Goal: Information Seeking & Learning: Learn about a topic

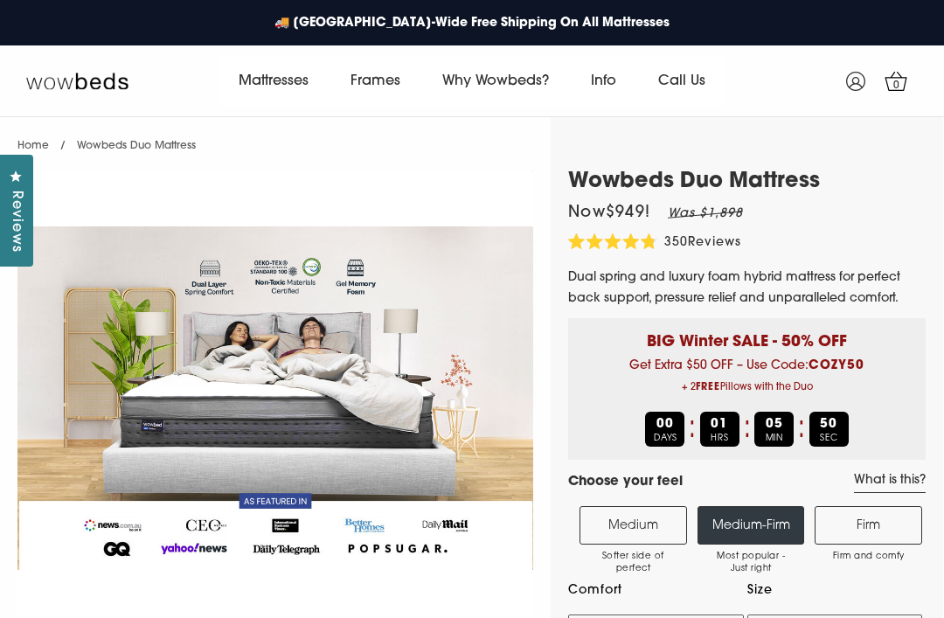
select select "Medium-Firm"
select select "Queen"
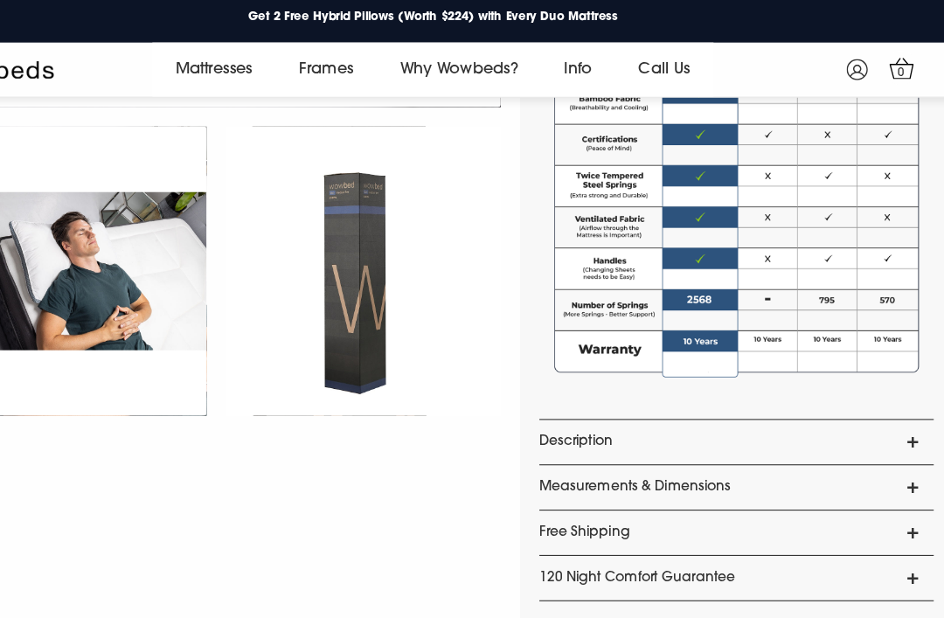
scroll to position [1368, 0]
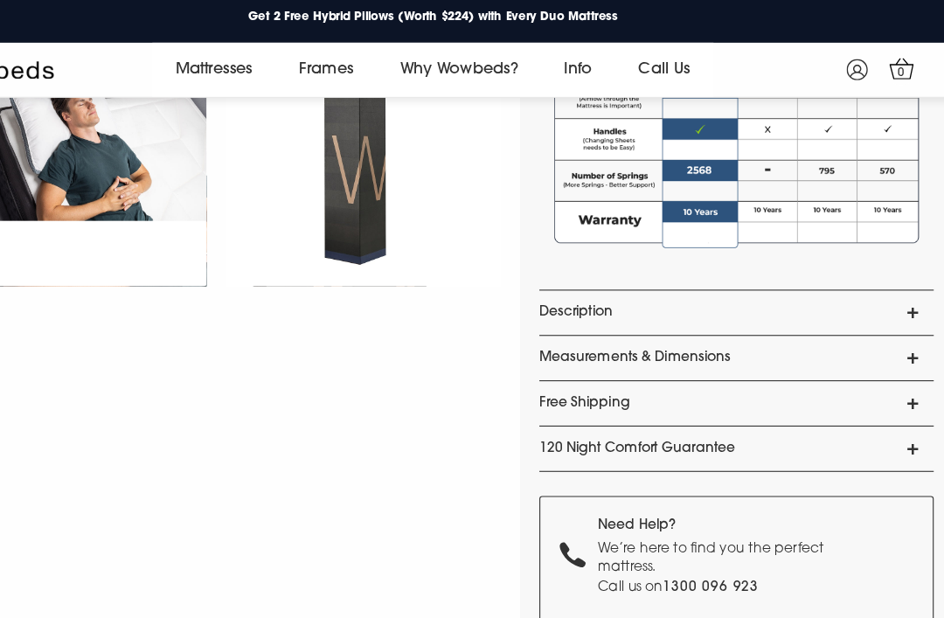
click at [808, 287] on link "Description" at bounding box center [746, 290] width 357 height 40
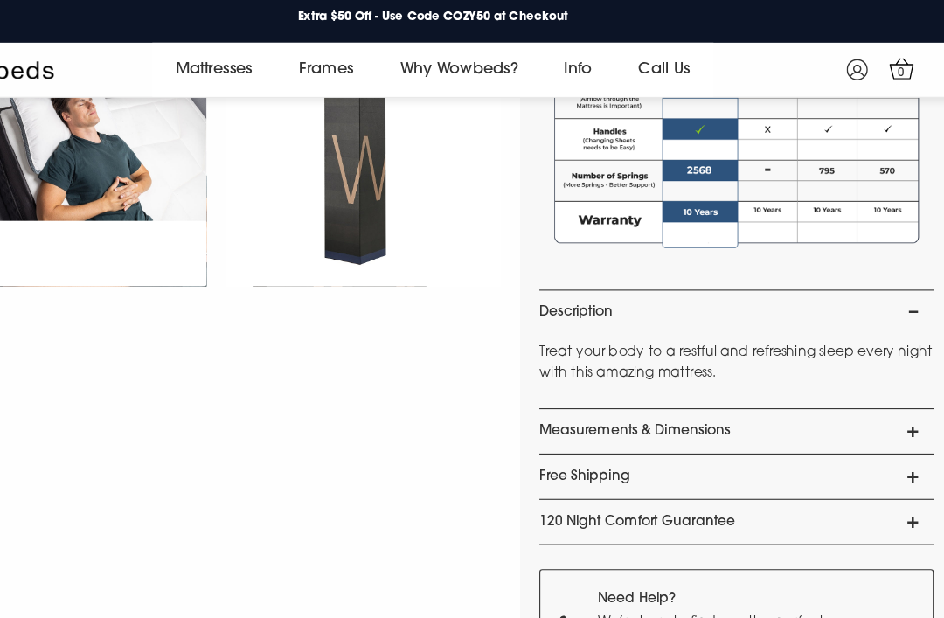
click at [759, 385] on link "Measurements & Dimensions" at bounding box center [746, 397] width 357 height 40
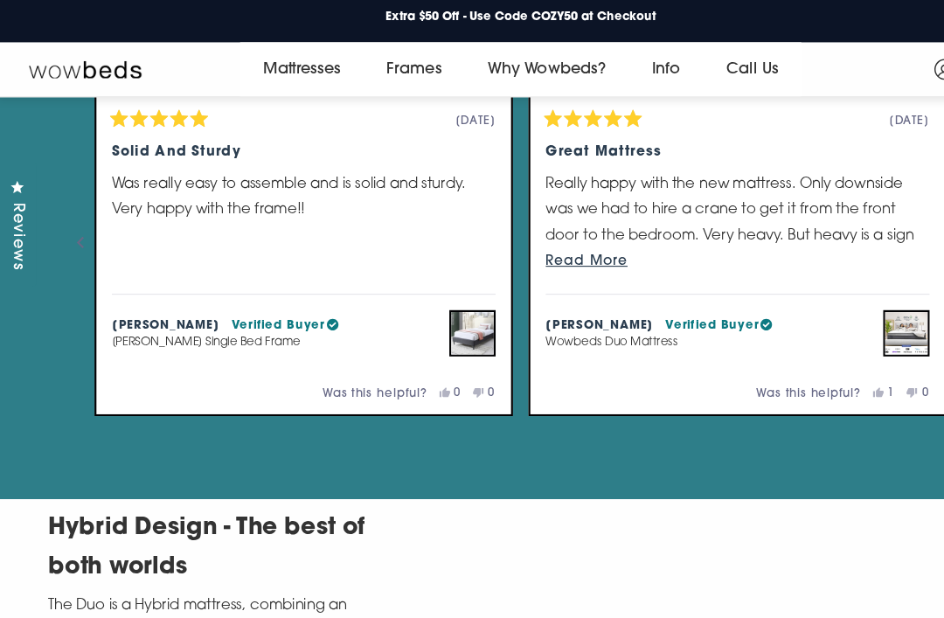
scroll to position [3522, 0]
click at [545, 232] on button "Read More" at bounding box center [669, 243] width 348 height 22
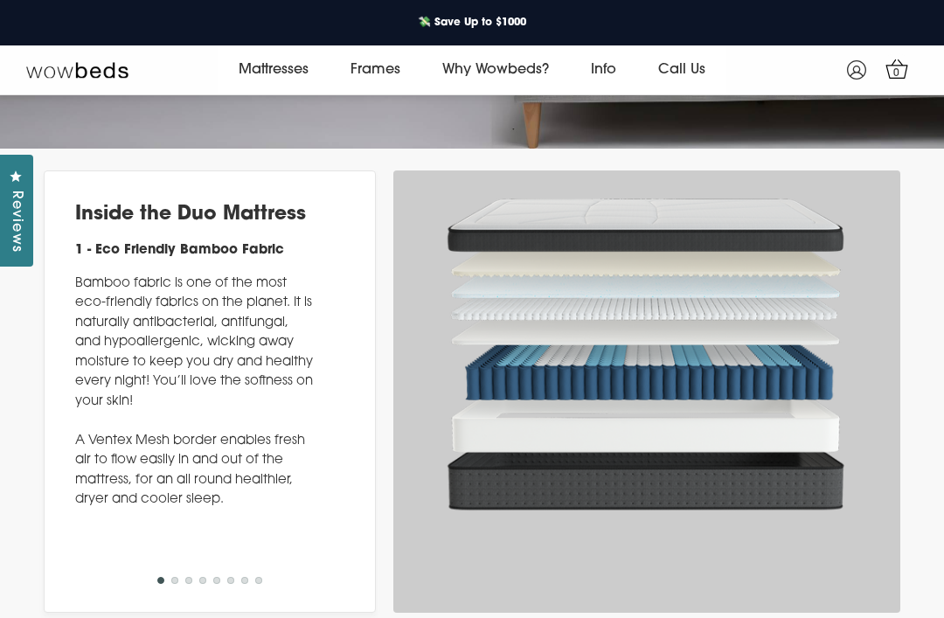
scroll to position [5860, 0]
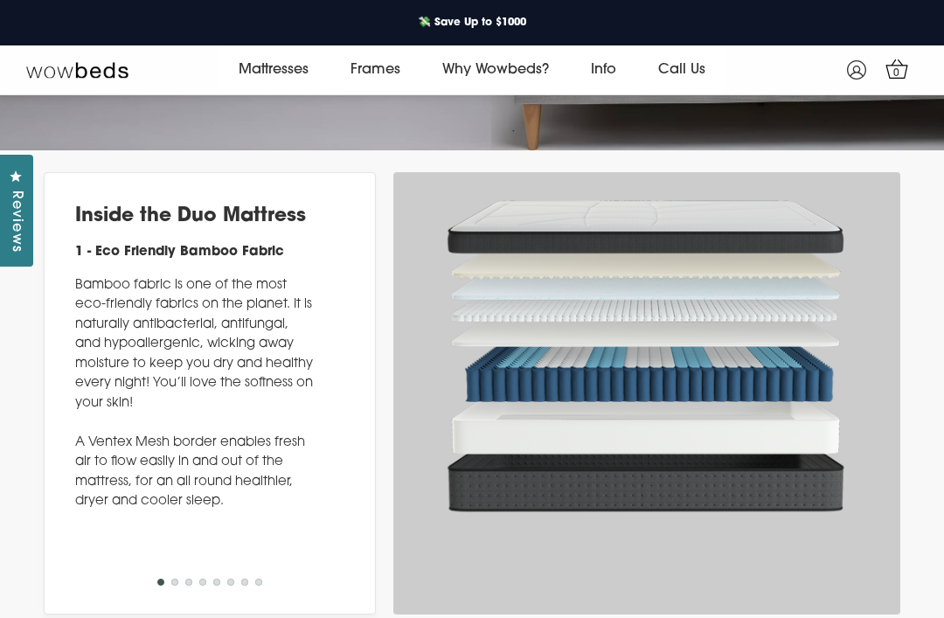
click at [172, 585] on button "2" at bounding box center [174, 581] width 7 height 7
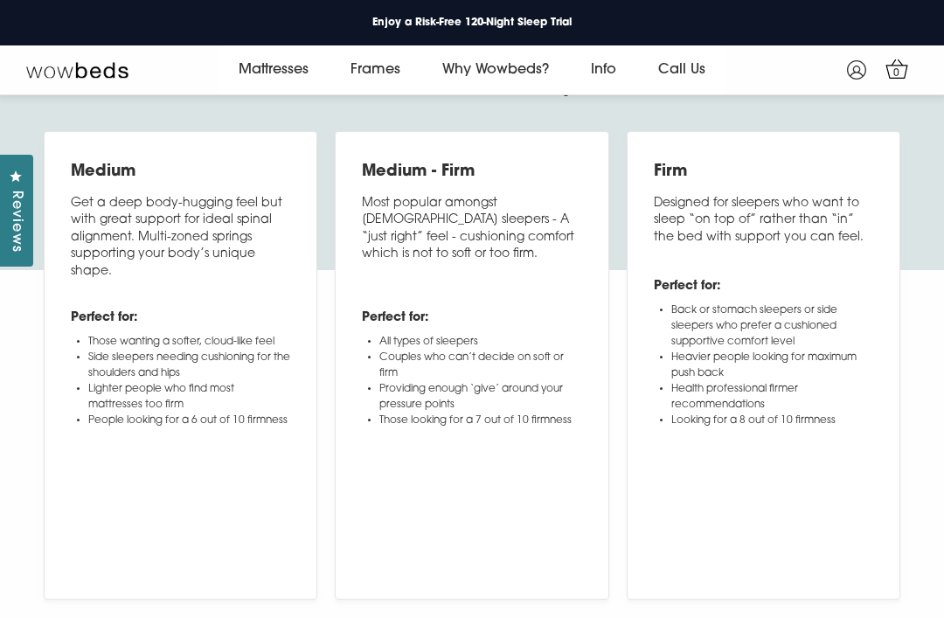
scroll to position [6466, 0]
click at [834, 556] on video at bounding box center [763, 502] width 219 height 110
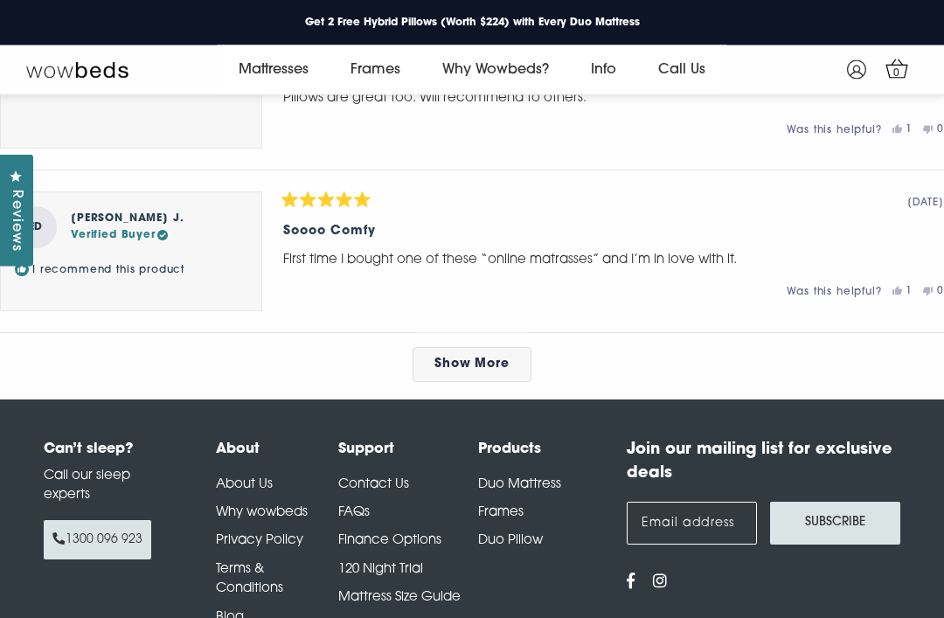
scroll to position [8641, 0]
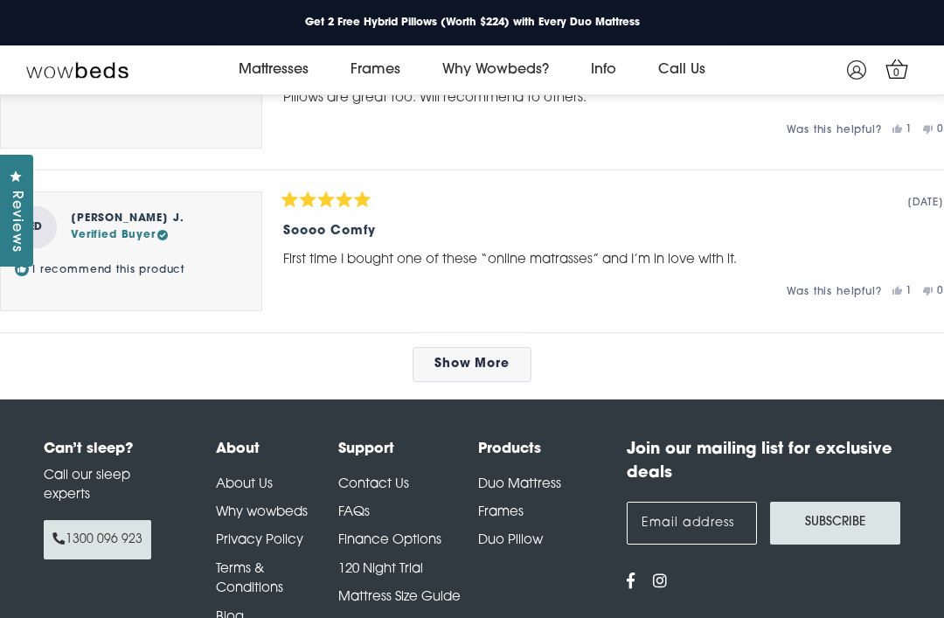
click at [507, 370] on span "Show More" at bounding box center [472, 363] width 76 height 13
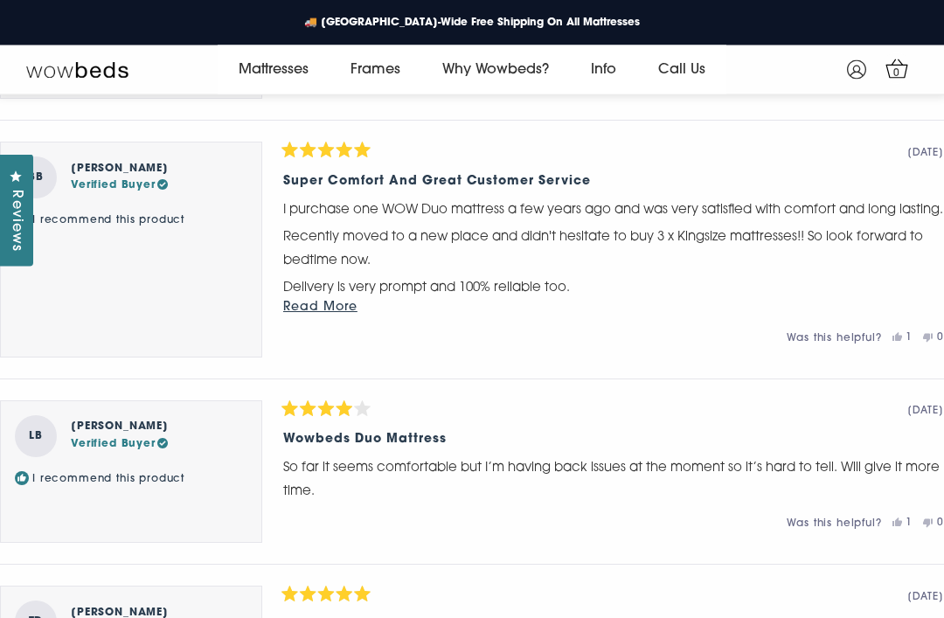
scroll to position [9176, 0]
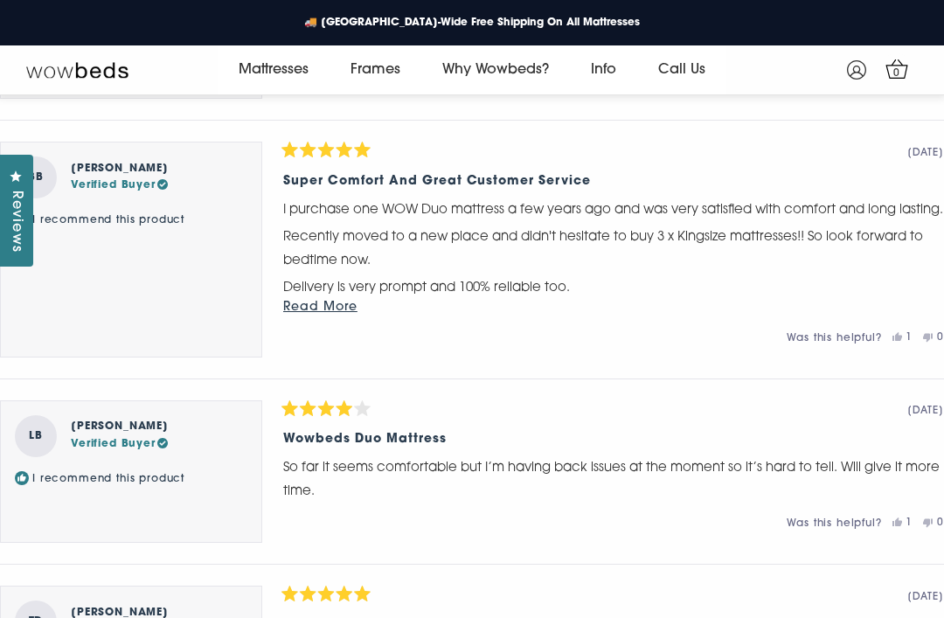
click at [310, 314] on span "Read More" at bounding box center [320, 307] width 74 height 13
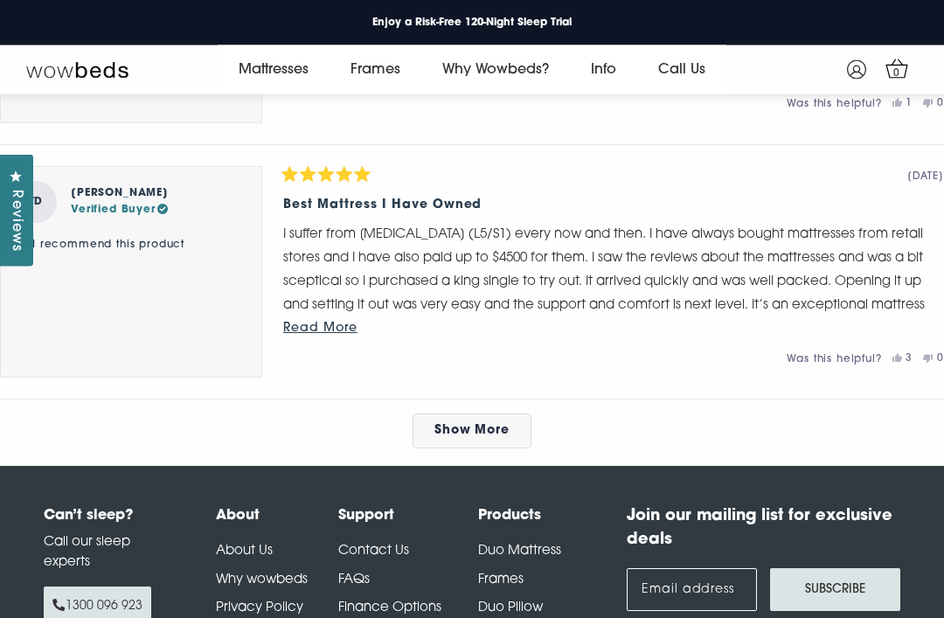
scroll to position [9606, 0]
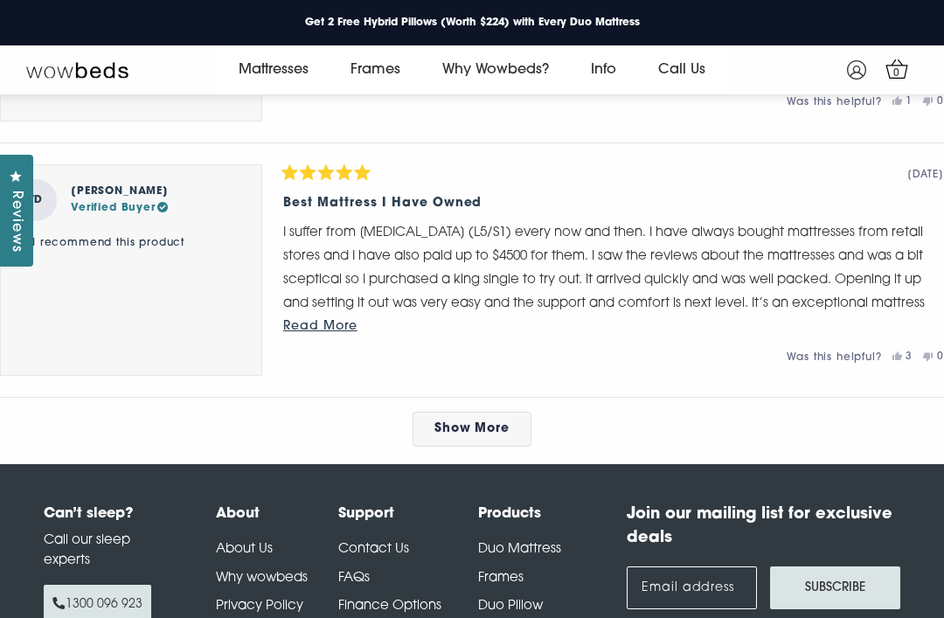
click at [283, 333] on span "Read More" at bounding box center [320, 326] width 74 height 13
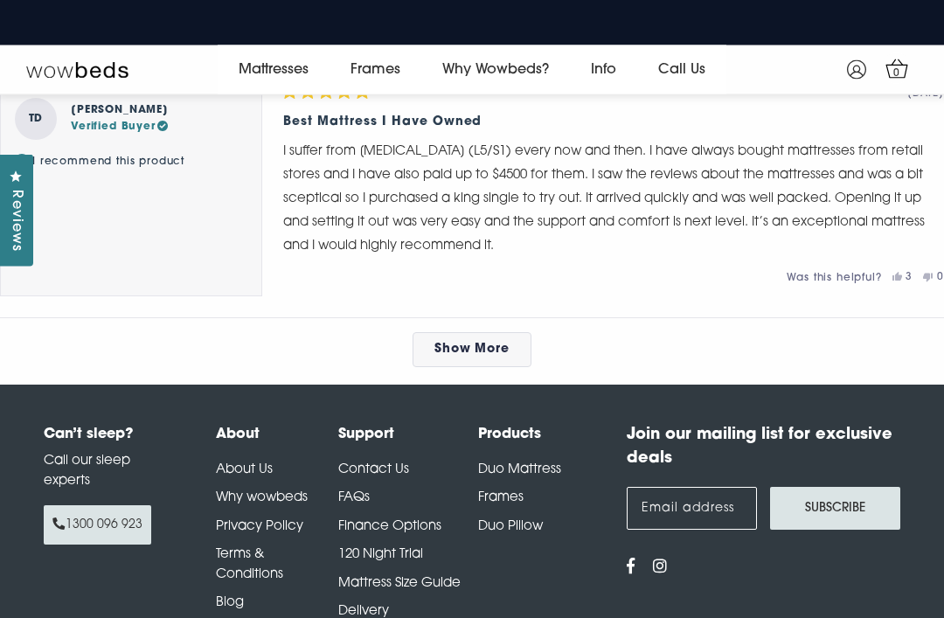
scroll to position [9706, 0]
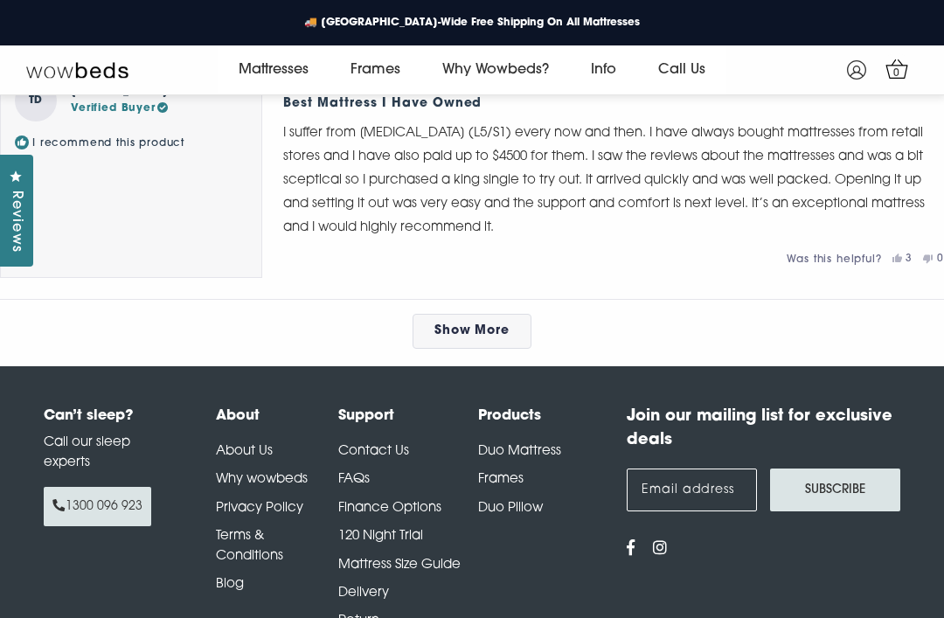
click at [519, 349] on link "Show More" at bounding box center [472, 331] width 120 height 35
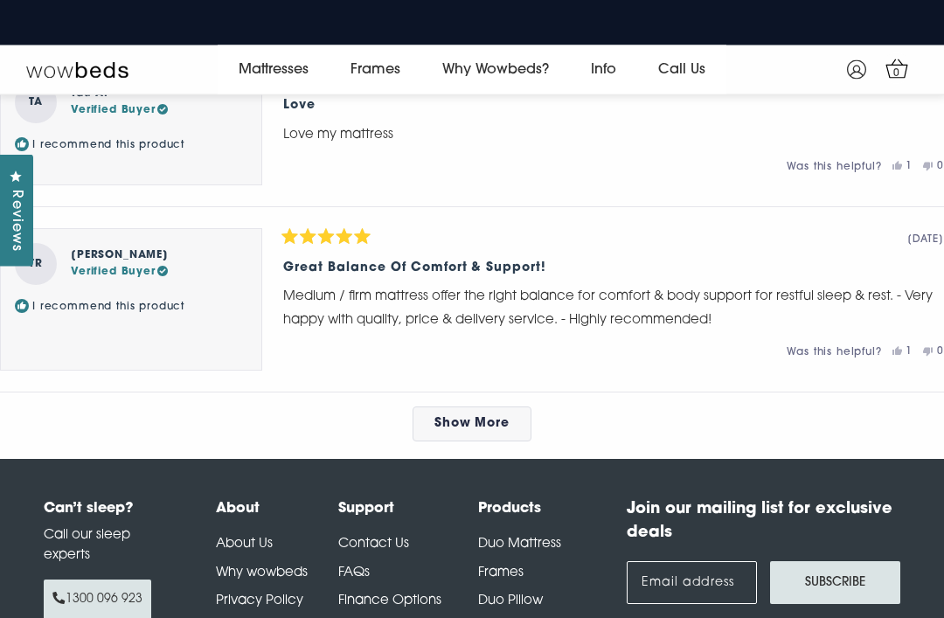
scroll to position [10500, 0]
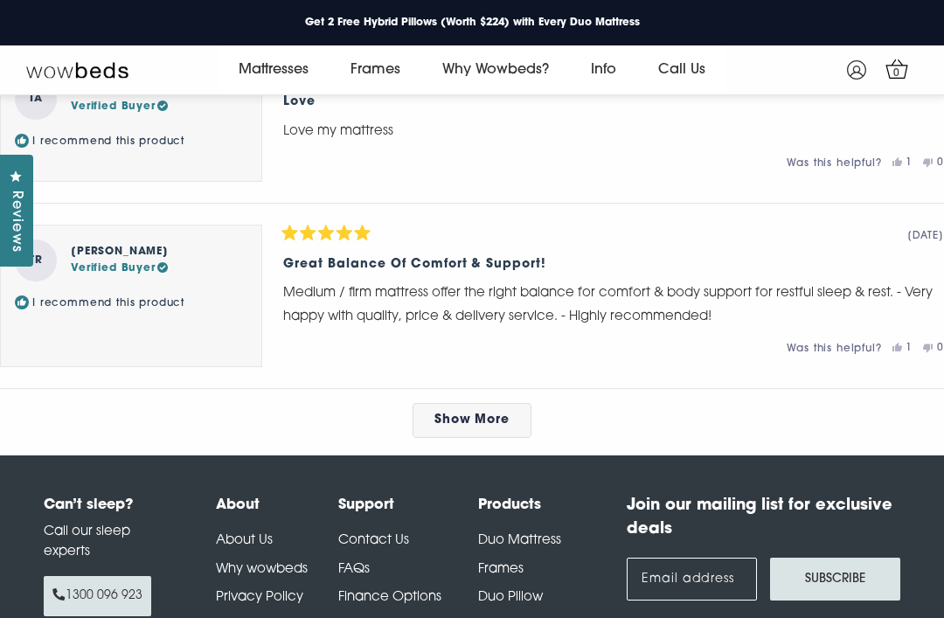
click at [524, 438] on link "Show More" at bounding box center [472, 420] width 120 height 35
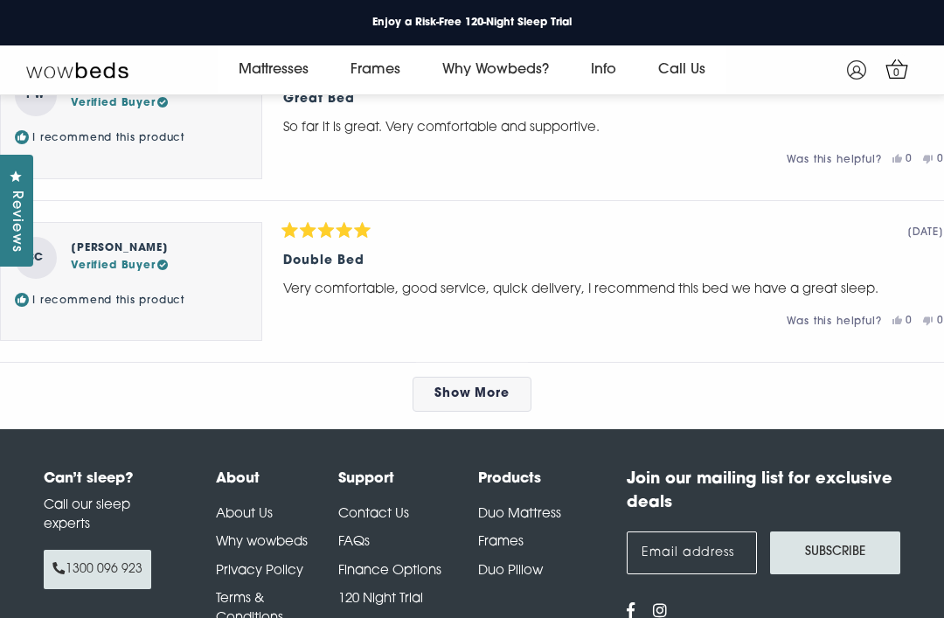
scroll to position [11523, 0]
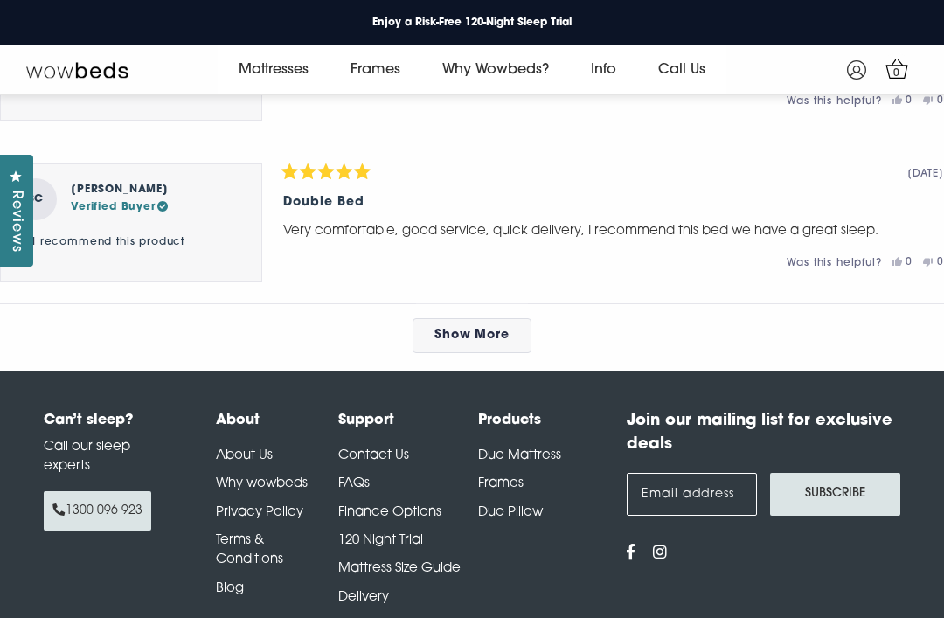
click at [524, 353] on link "Show More" at bounding box center [472, 335] width 120 height 35
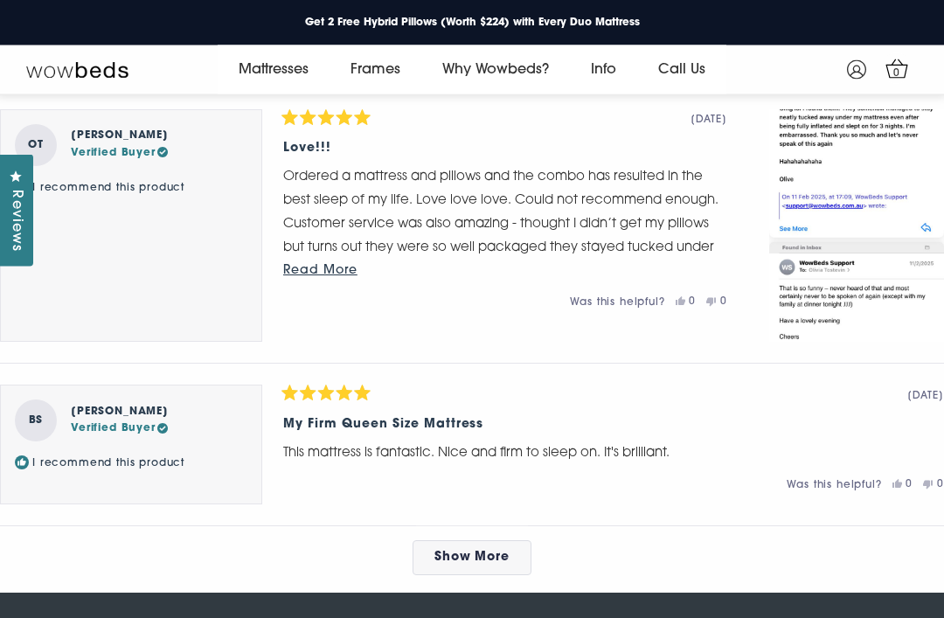
scroll to position [12374, 0]
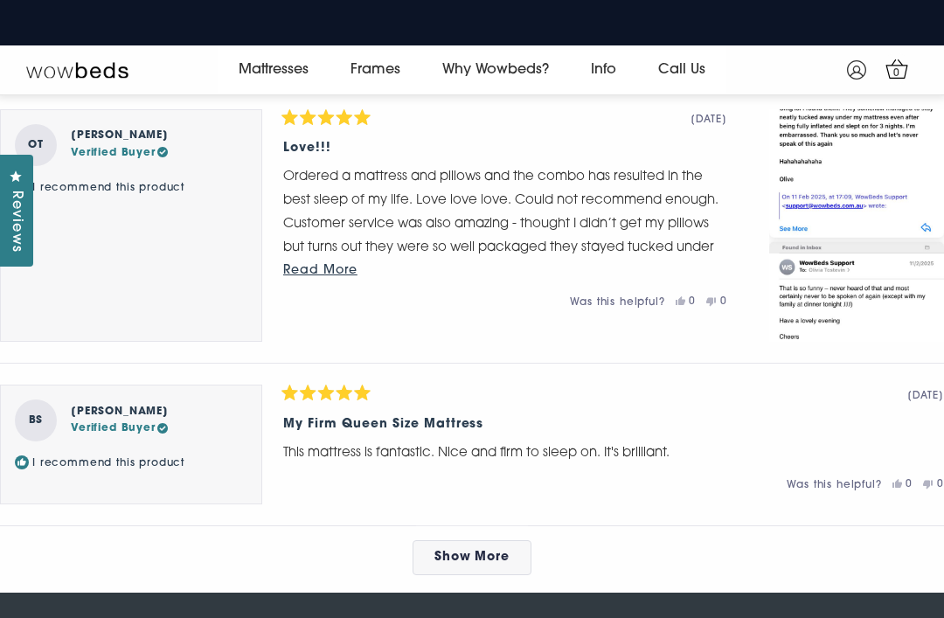
click at [311, 281] on button "Read More" at bounding box center [505, 271] width 444 height 22
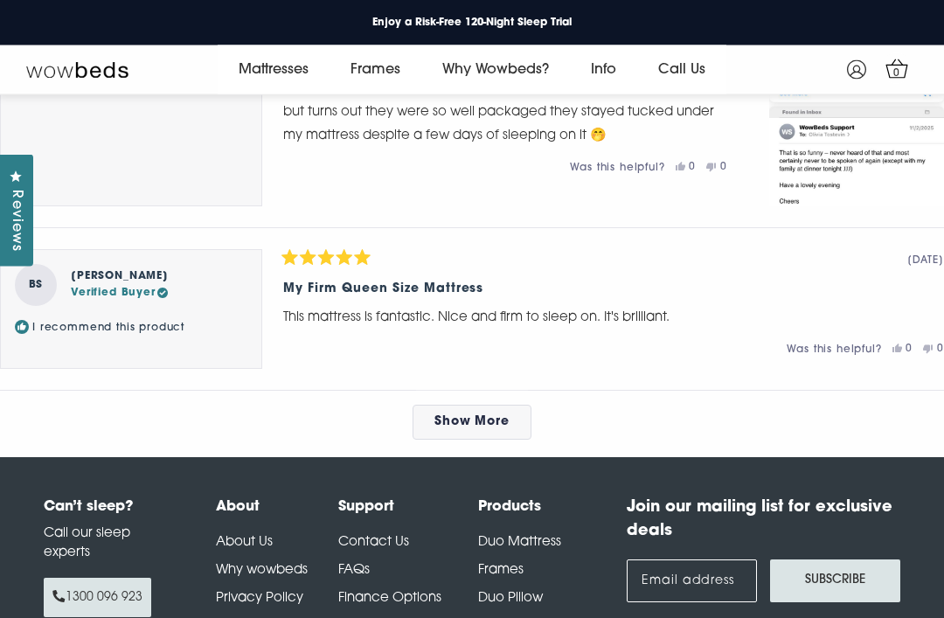
scroll to position [12509, 0]
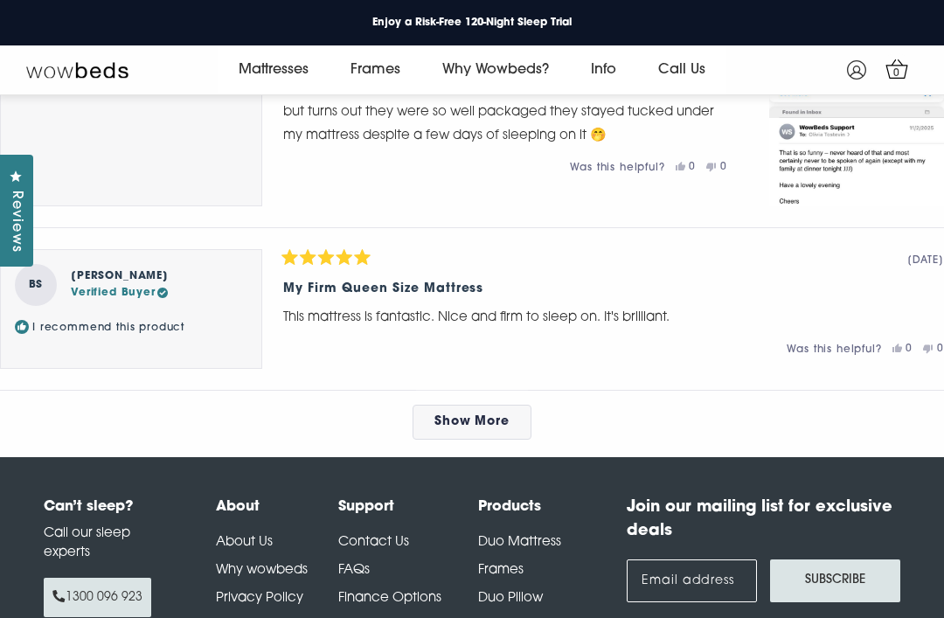
click at [431, 440] on link "Show More" at bounding box center [472, 422] width 120 height 35
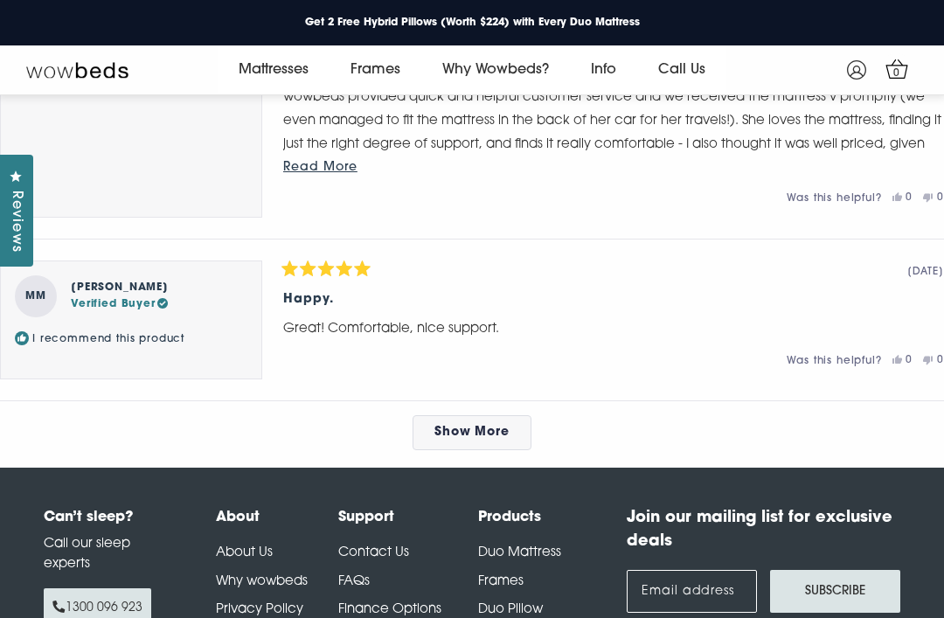
scroll to position [13513, 0]
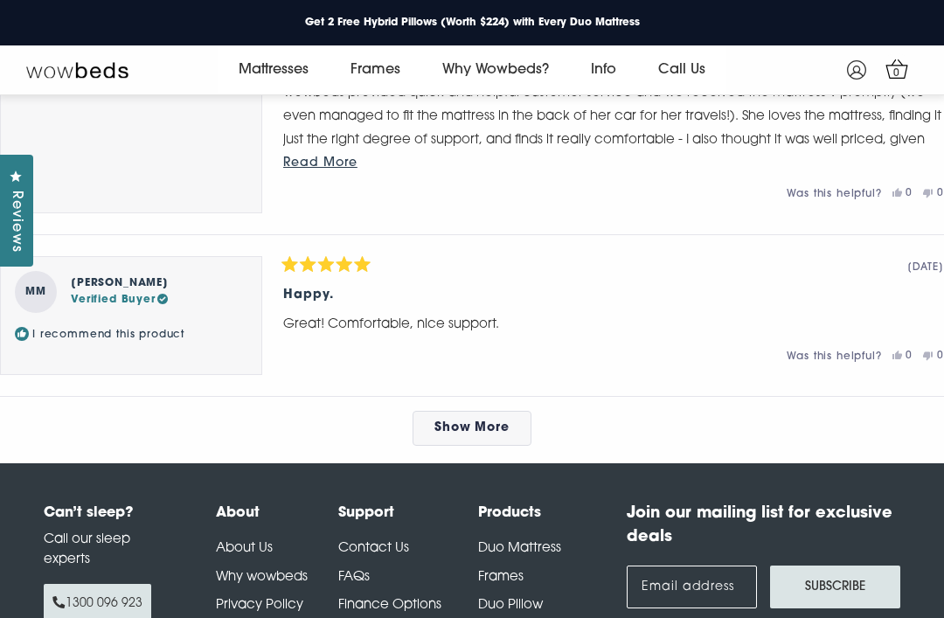
click at [515, 445] on link "Show More" at bounding box center [472, 428] width 120 height 35
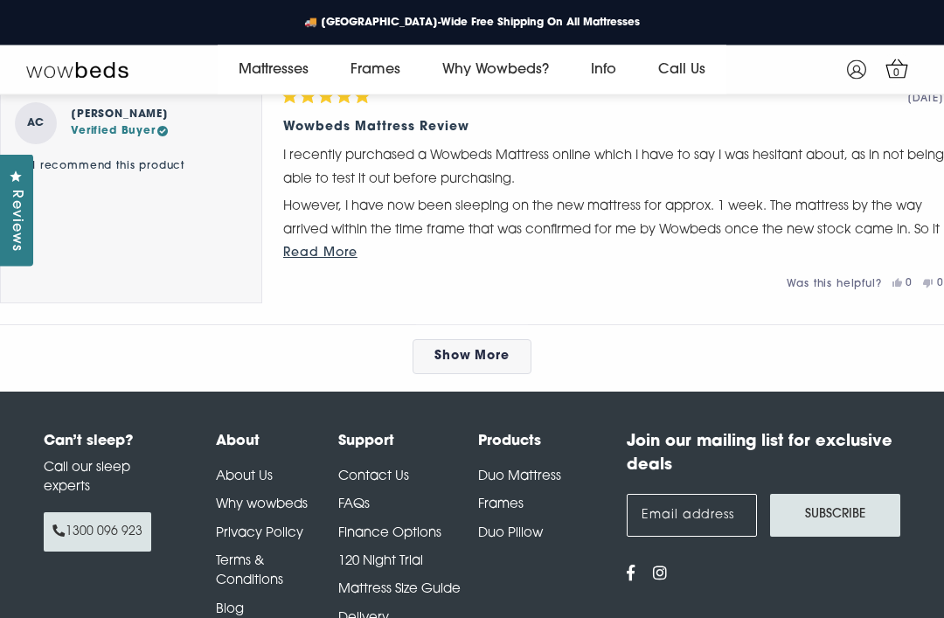
scroll to position [14730, 0]
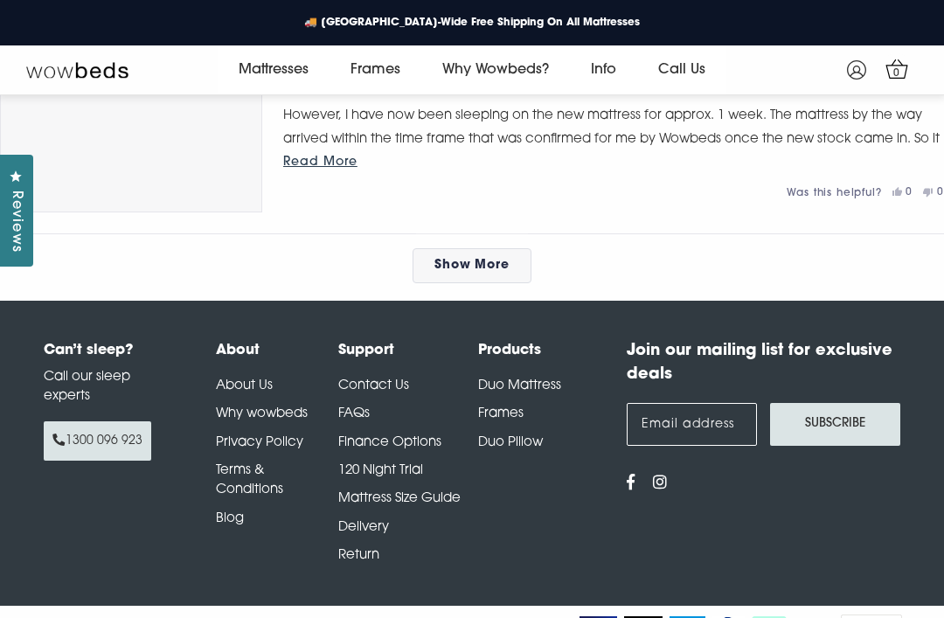
click at [665, 489] on icon "View us on Instagram - opens in a new tab" at bounding box center [660, 482] width 15 height 16
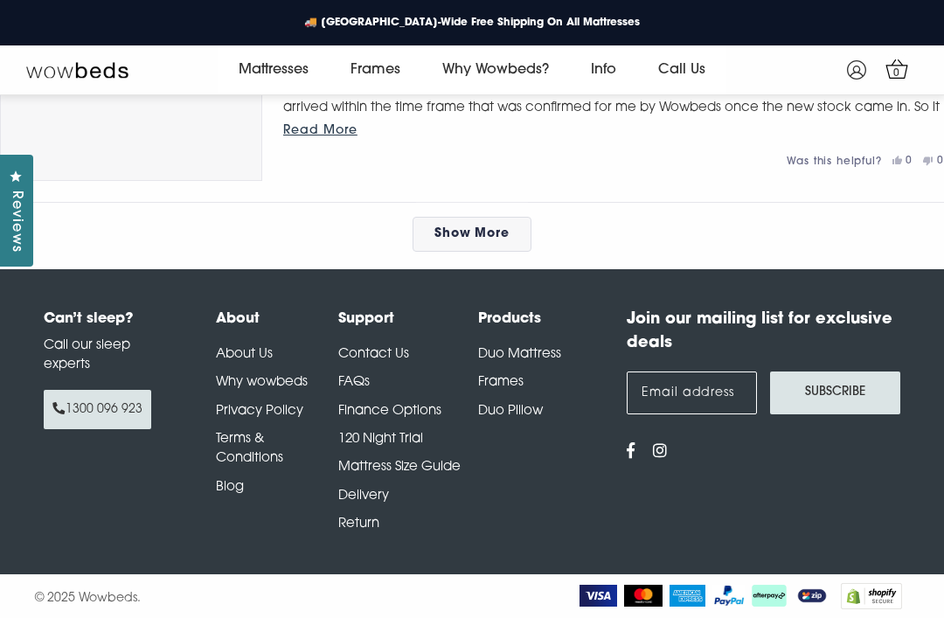
click at [628, 442] on icon "View us on Facebook - opens in a new tab" at bounding box center [631, 450] width 9 height 16
